Goal: Browse casually: Explore the website without a specific task or goal

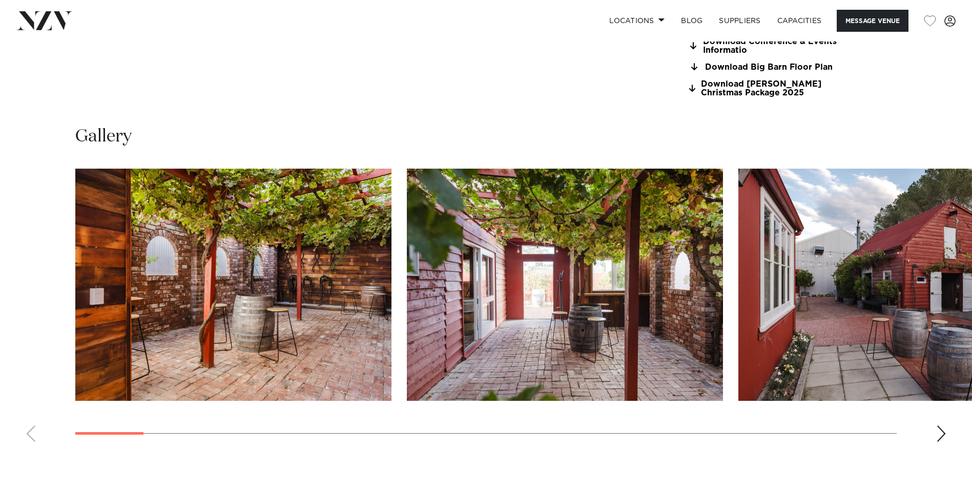
scroll to position [1047, 0]
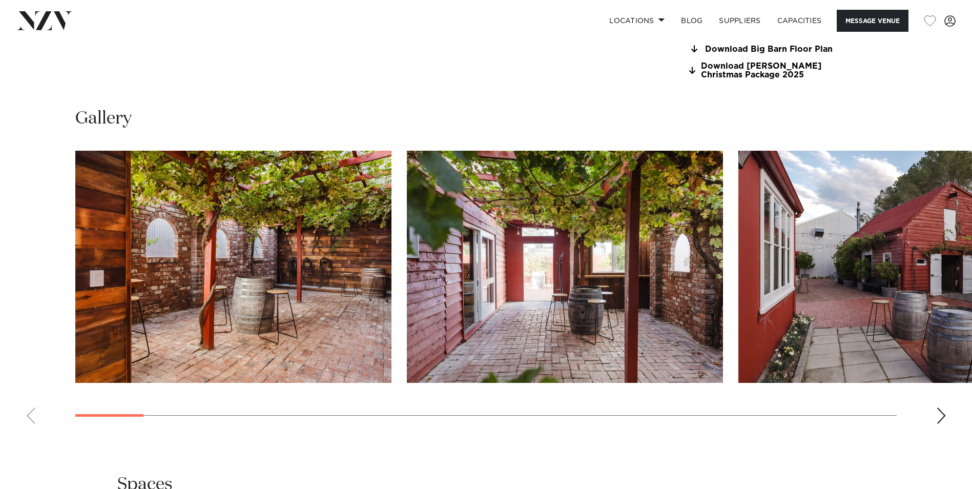
click at [941, 416] on div "Next slide" at bounding box center [941, 415] width 10 height 16
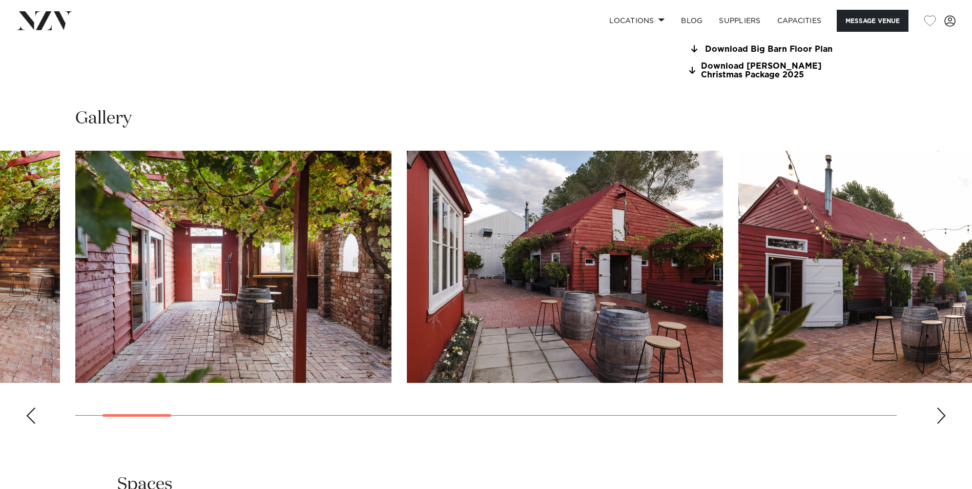
click at [941, 416] on div "Next slide" at bounding box center [941, 415] width 10 height 16
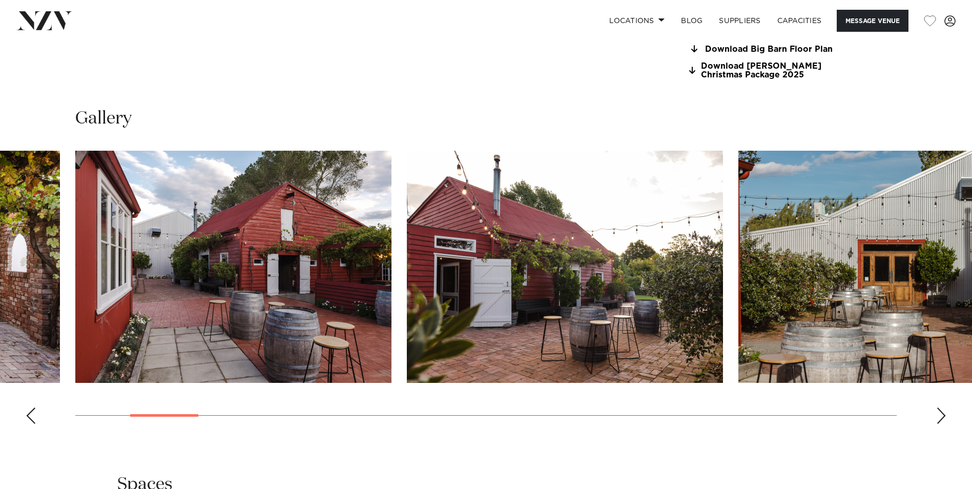
click at [941, 416] on div "Next slide" at bounding box center [941, 415] width 10 height 16
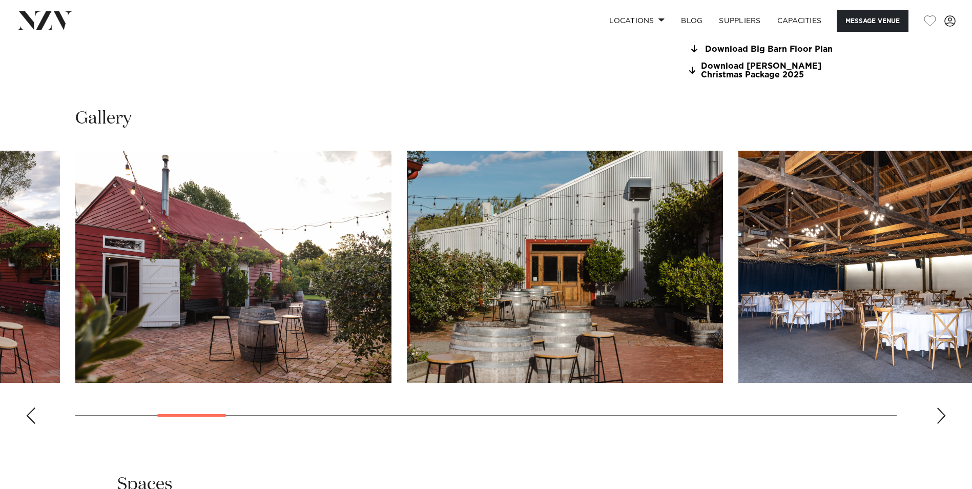
click at [941, 416] on div "Next slide" at bounding box center [941, 415] width 10 height 16
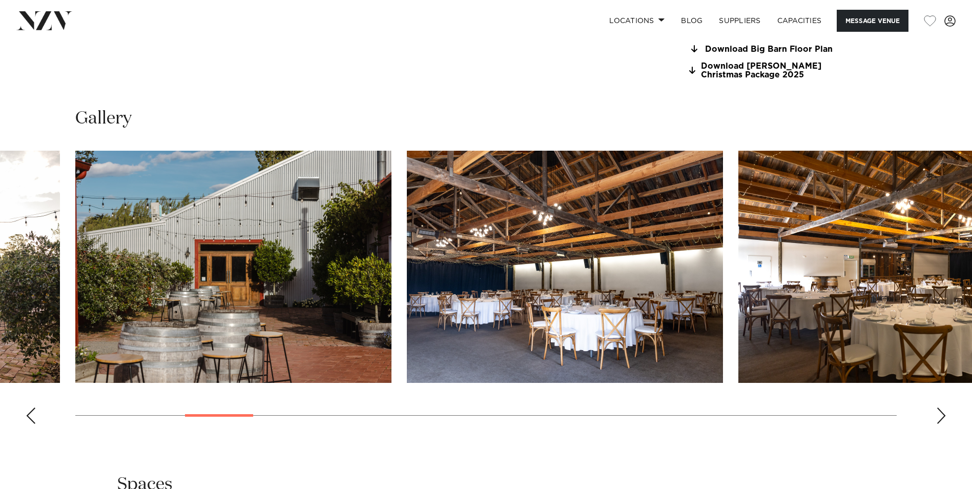
click at [941, 416] on div "Next slide" at bounding box center [941, 415] width 10 height 16
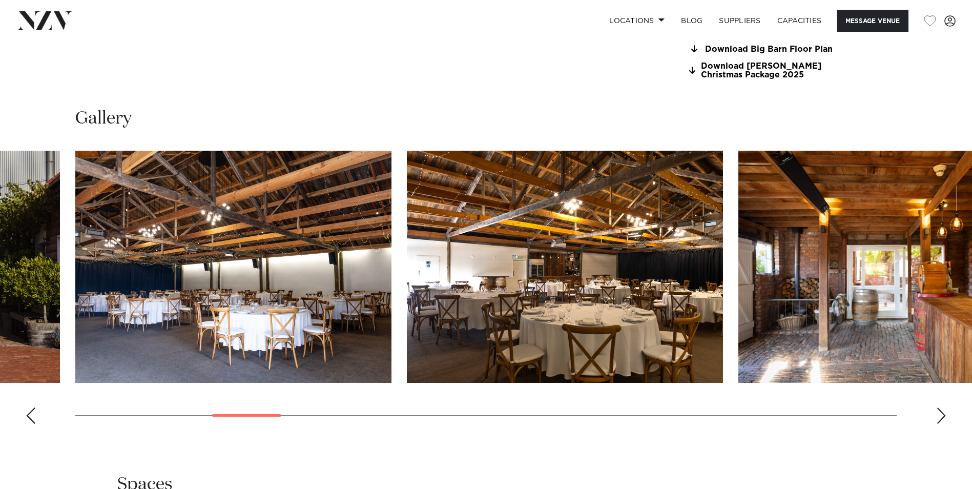
click at [941, 416] on div "Next slide" at bounding box center [941, 415] width 10 height 16
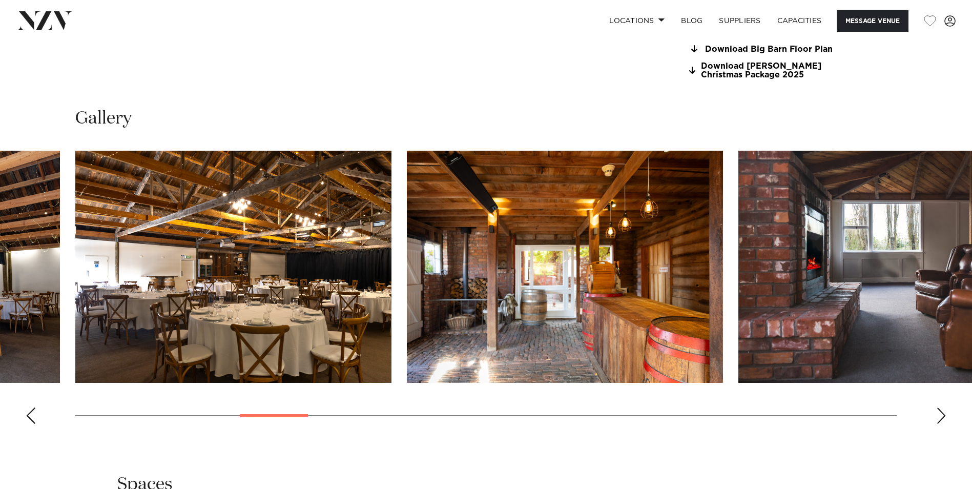
click at [941, 416] on div "Next slide" at bounding box center [941, 415] width 10 height 16
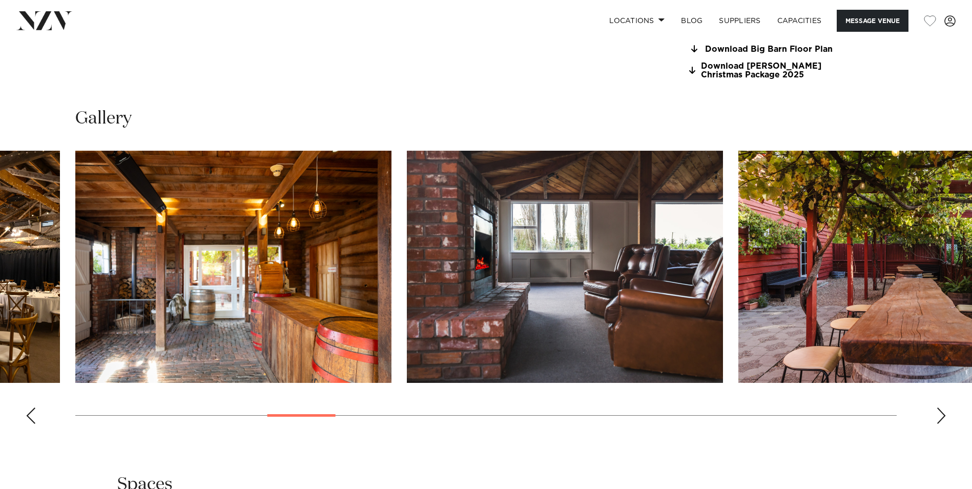
click at [941, 416] on div "Next slide" at bounding box center [941, 415] width 10 height 16
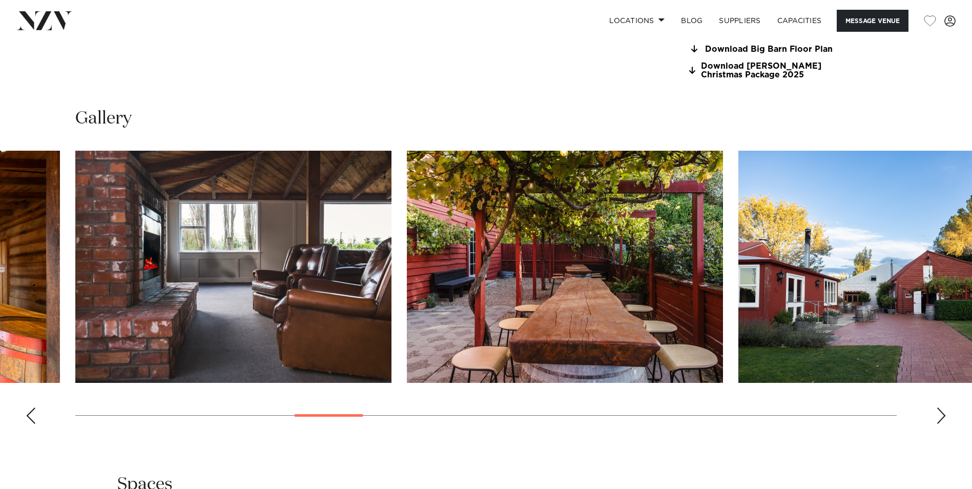
click at [941, 416] on div "Next slide" at bounding box center [941, 415] width 10 height 16
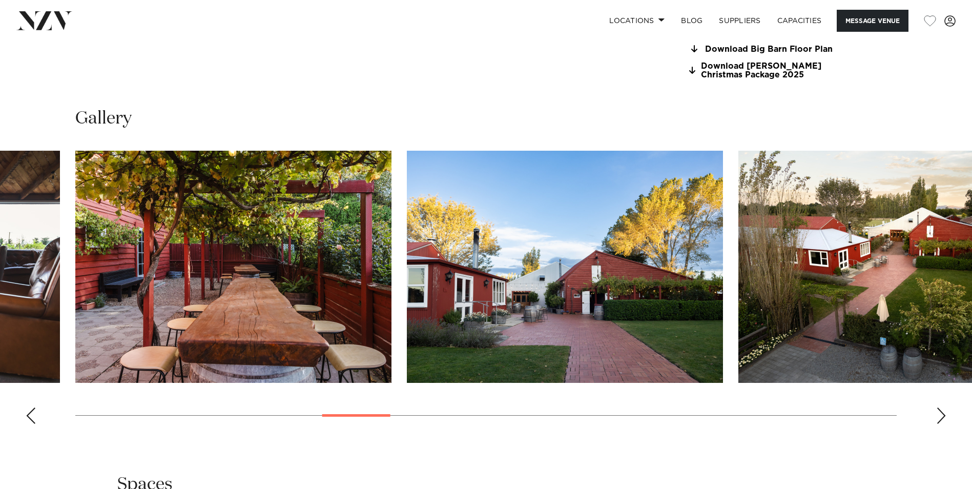
click at [941, 416] on div "Next slide" at bounding box center [941, 415] width 10 height 16
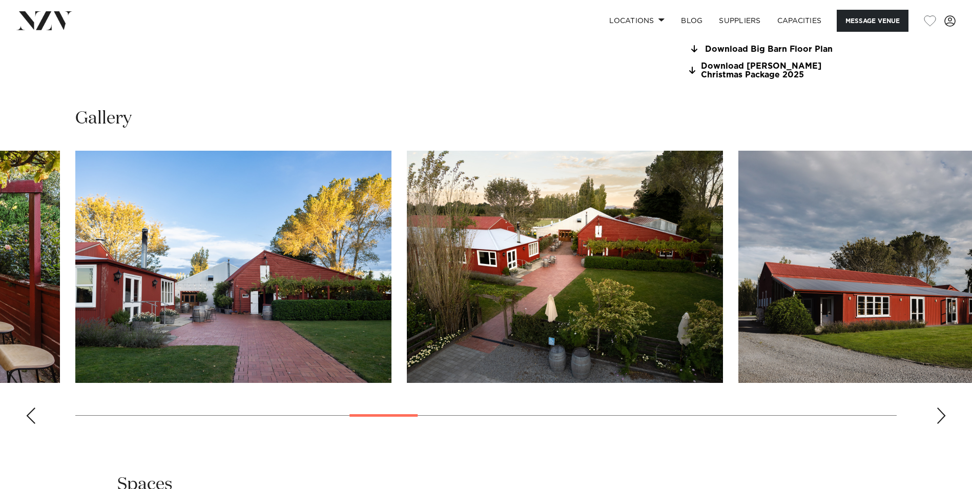
click at [941, 417] on div "Next slide" at bounding box center [941, 415] width 10 height 16
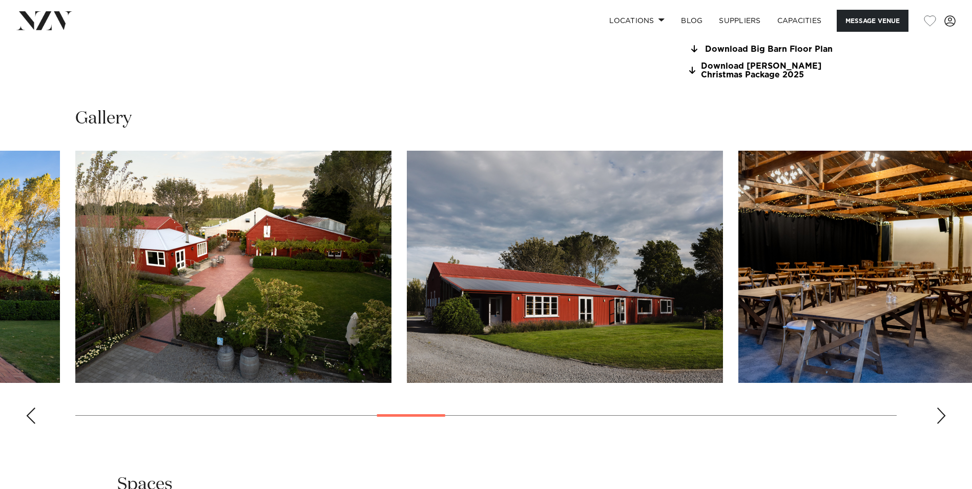
click at [941, 417] on div "Next slide" at bounding box center [941, 415] width 10 height 16
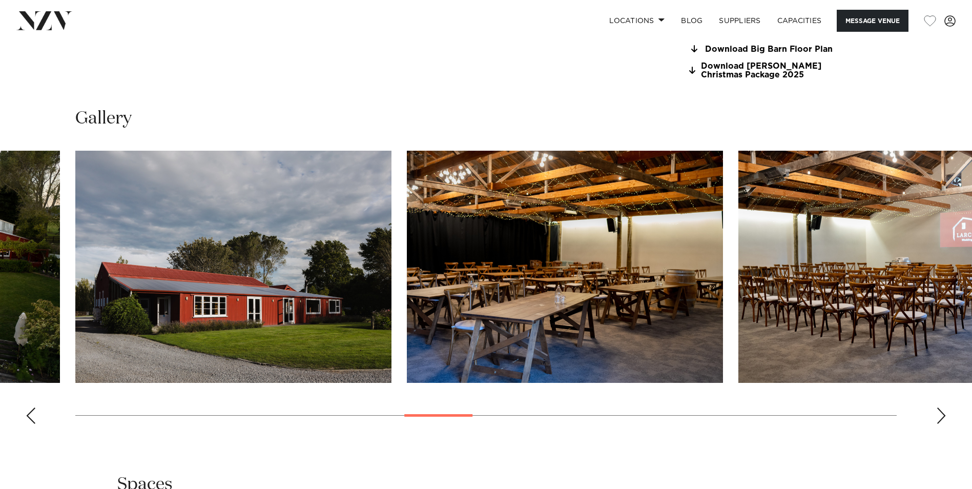
click at [941, 417] on div "Next slide" at bounding box center [941, 415] width 10 height 16
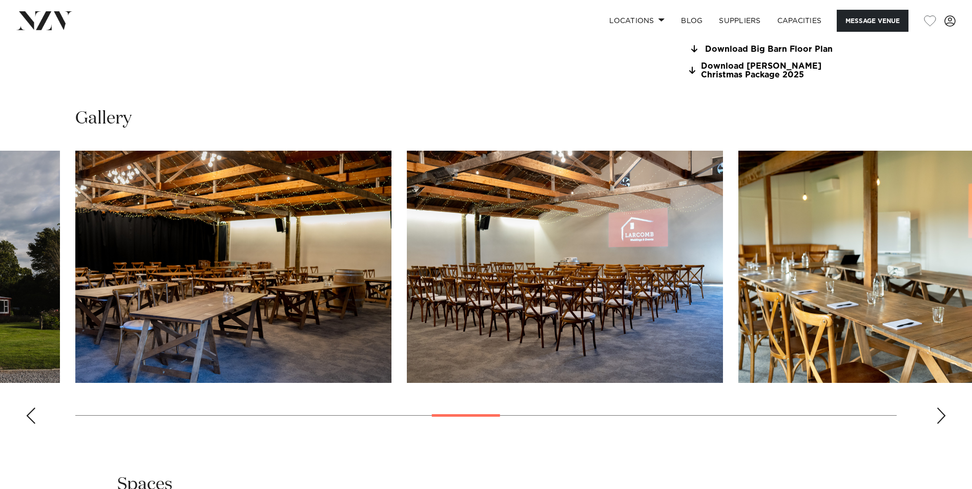
click at [941, 417] on div "Next slide" at bounding box center [941, 415] width 10 height 16
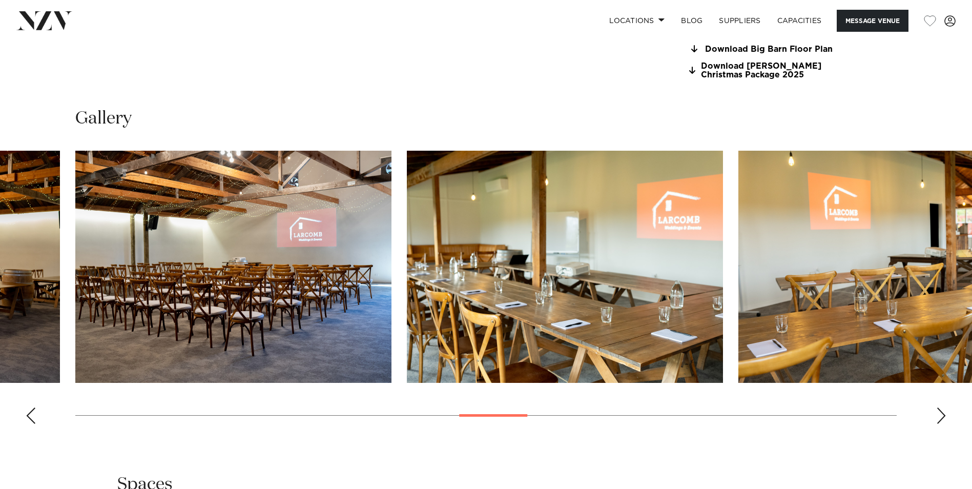
click at [941, 417] on div "Next slide" at bounding box center [941, 415] width 10 height 16
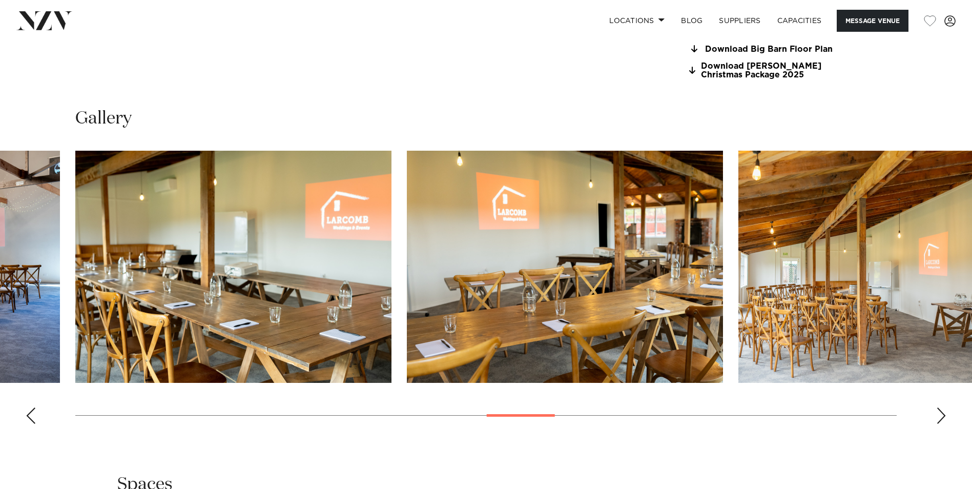
click at [941, 417] on div "Next slide" at bounding box center [941, 415] width 10 height 16
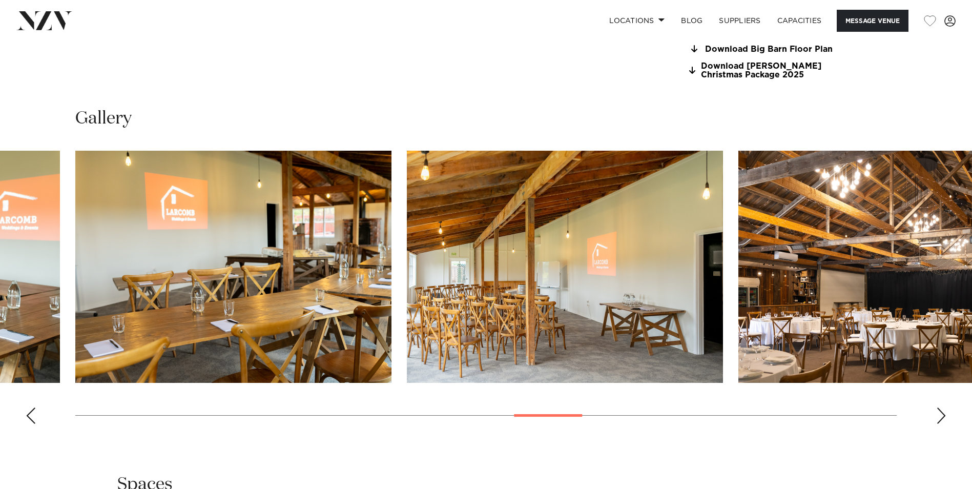
click at [941, 417] on div "Next slide" at bounding box center [941, 415] width 10 height 16
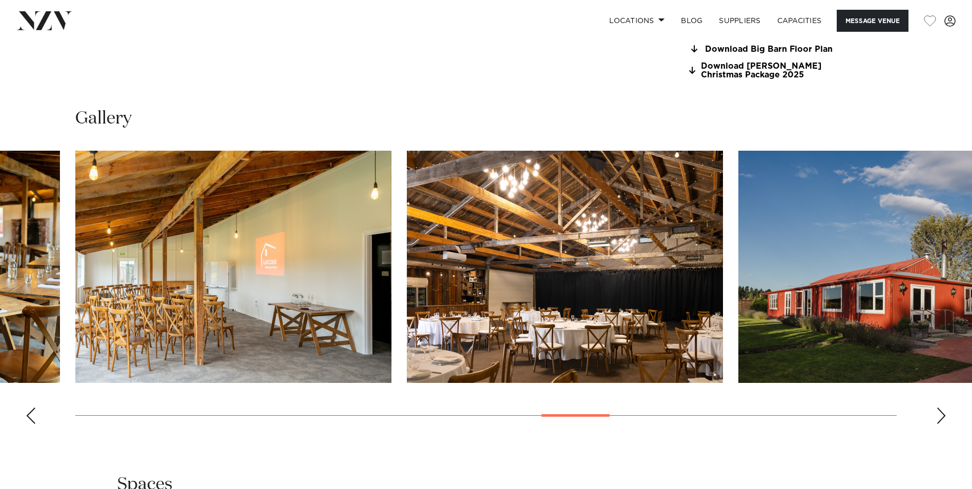
click at [941, 417] on div "Next slide" at bounding box center [941, 415] width 10 height 16
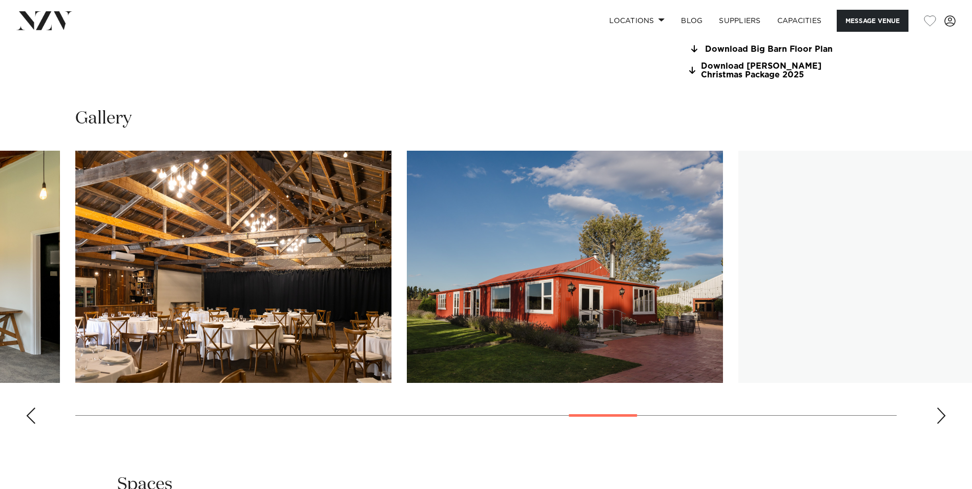
click at [941, 417] on div "Next slide" at bounding box center [941, 415] width 10 height 16
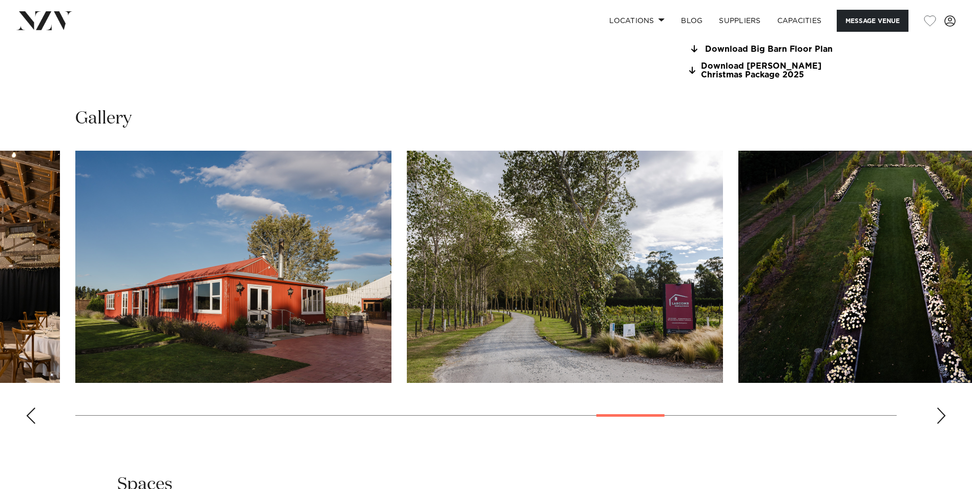
click at [941, 417] on div "Next slide" at bounding box center [941, 415] width 10 height 16
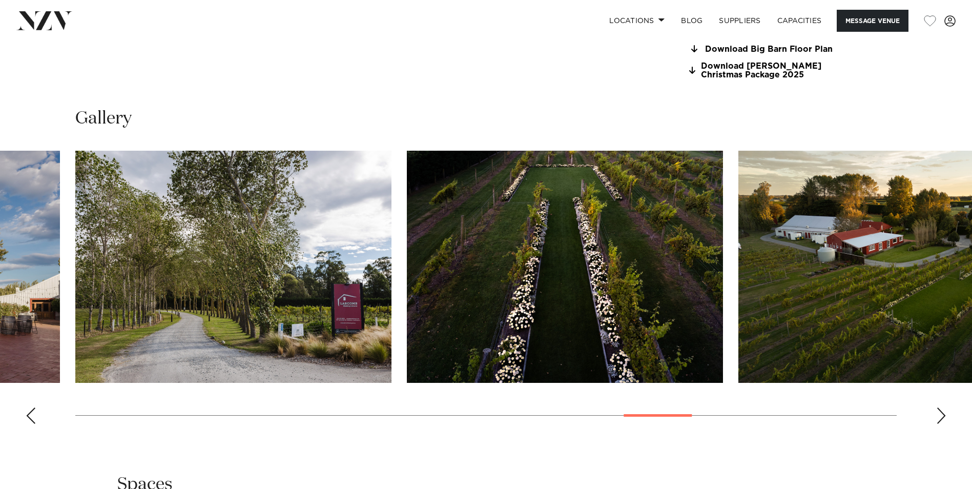
click at [941, 417] on div "Next slide" at bounding box center [941, 415] width 10 height 16
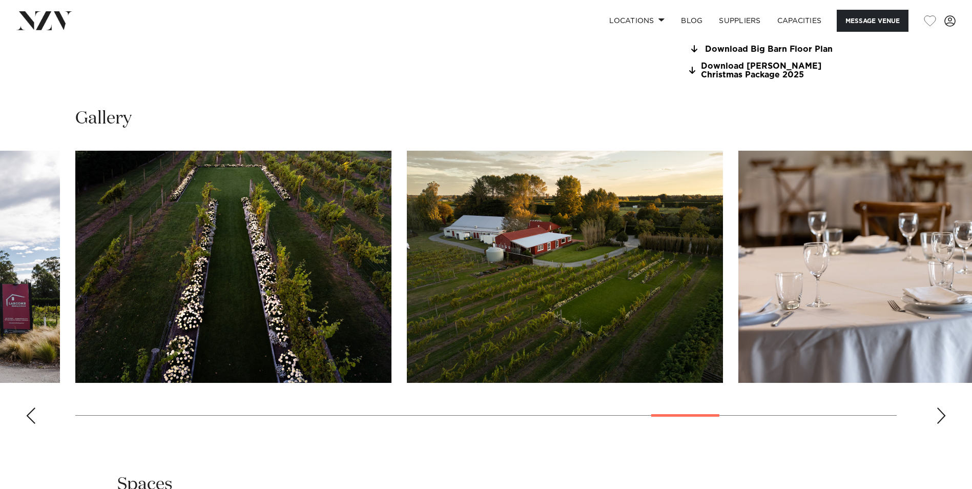
click at [941, 417] on div "Next slide" at bounding box center [941, 415] width 10 height 16
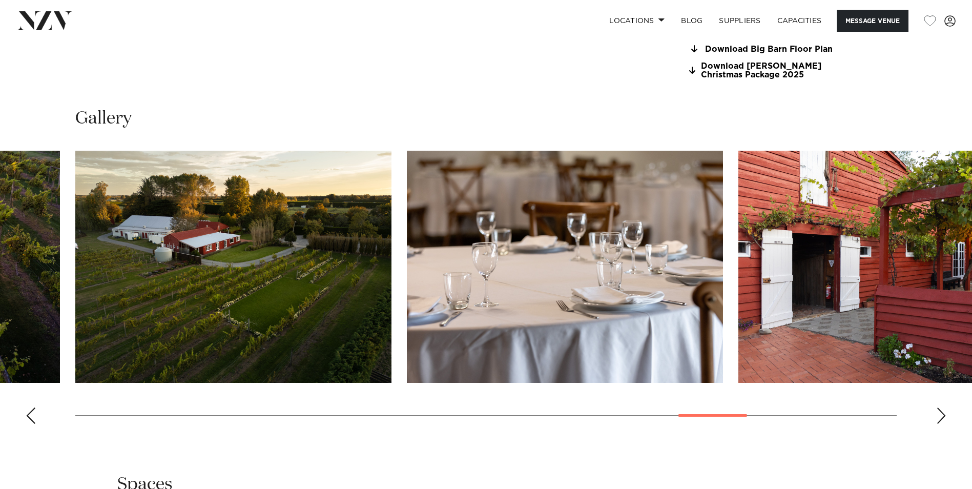
click at [941, 417] on div "Next slide" at bounding box center [941, 415] width 10 height 16
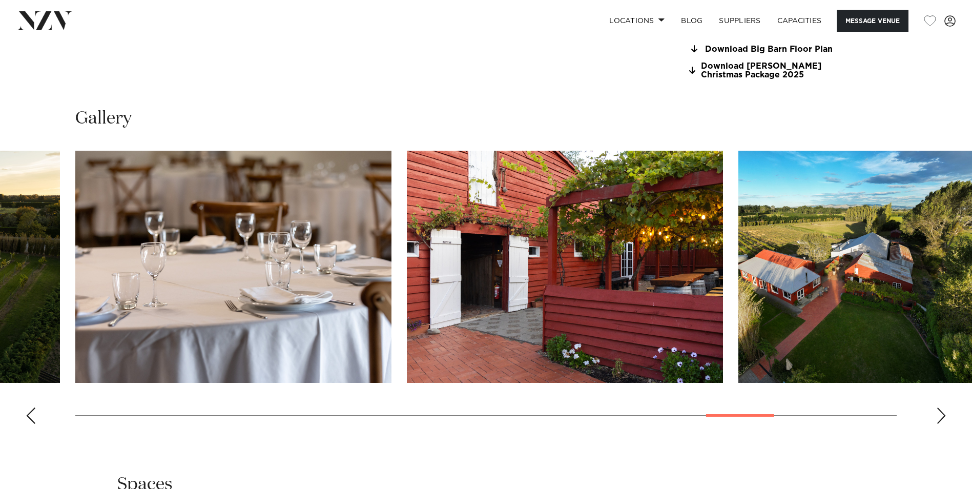
click at [941, 417] on div "Next slide" at bounding box center [941, 415] width 10 height 16
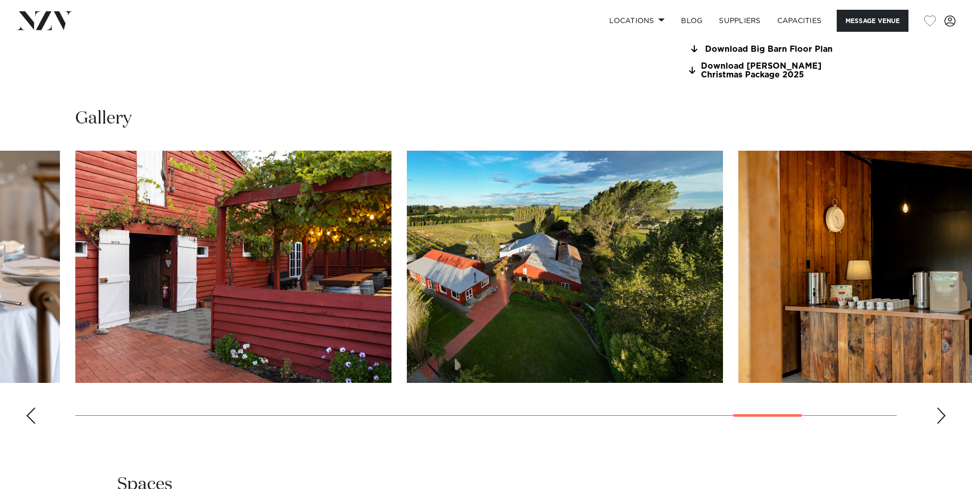
click at [941, 417] on div "Next slide" at bounding box center [941, 415] width 10 height 16
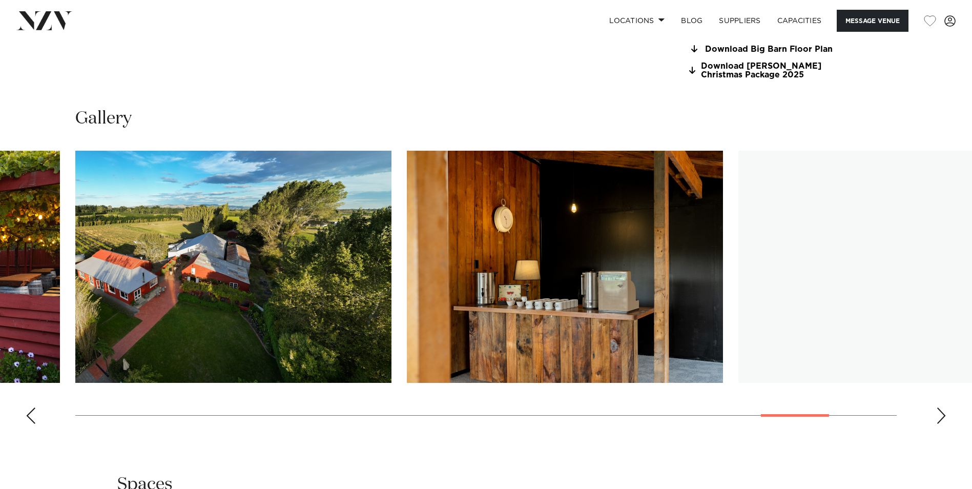
click at [941, 417] on div "Next slide" at bounding box center [941, 415] width 10 height 16
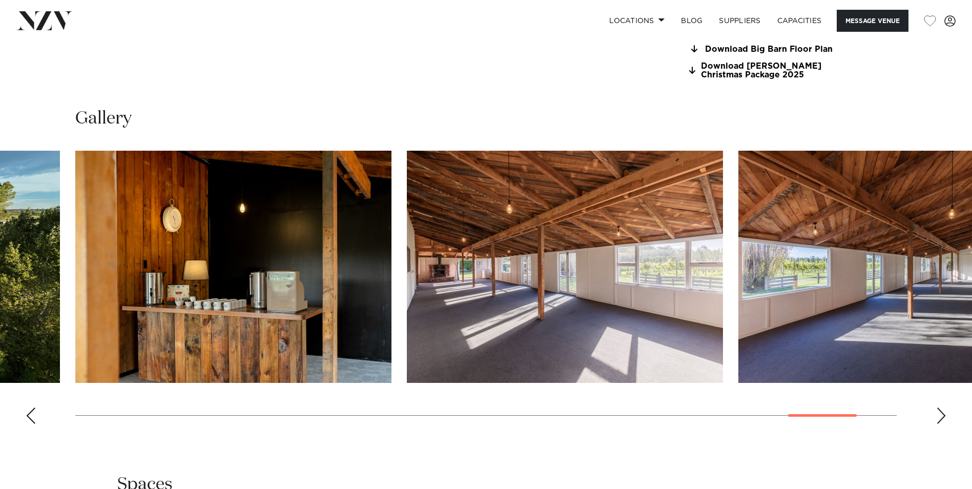
click at [941, 417] on div "Next slide" at bounding box center [941, 415] width 10 height 16
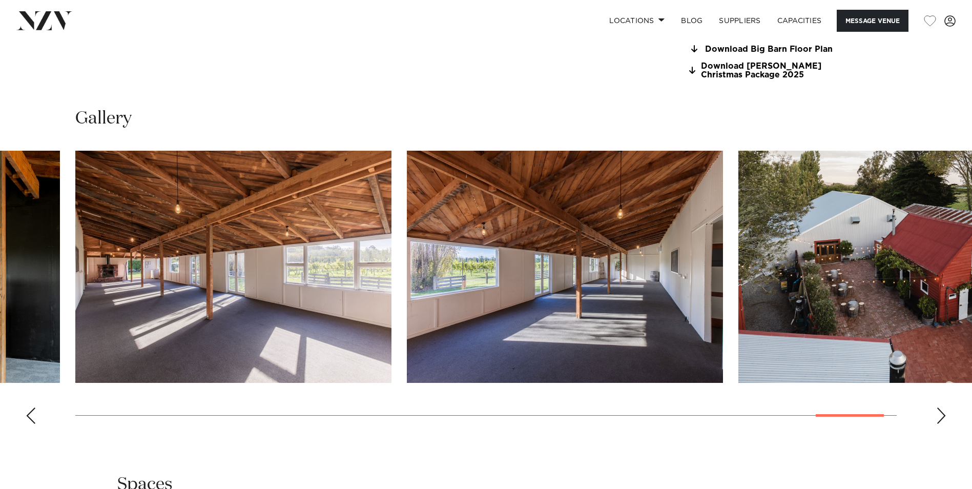
click at [941, 417] on div "Next slide" at bounding box center [941, 415] width 10 height 16
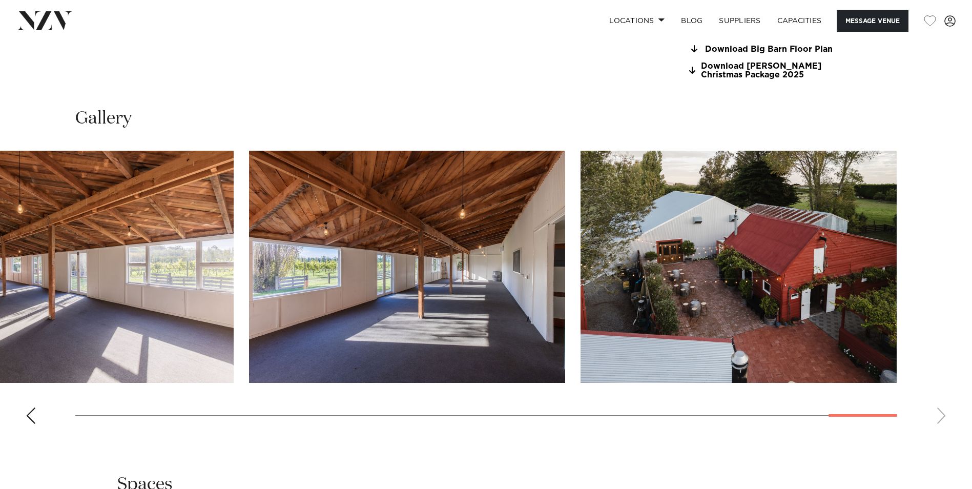
click at [941, 417] on swiper-container at bounding box center [486, 291] width 972 height 281
